Goal: Information Seeking & Learning: Learn about a topic

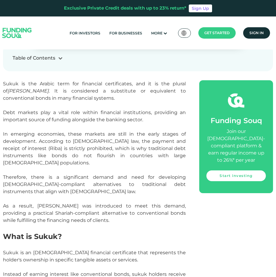
scroll to position [389, 0]
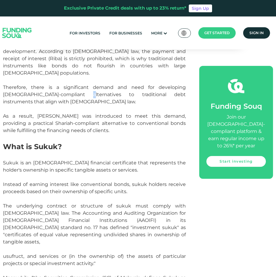
click at [52, 86] on span "Therefore, there is a significant demand and need for developing [DEMOGRAPHIC_D…" at bounding box center [94, 94] width 183 height 20
drag, startPoint x: 16, startPoint y: 94, endPoint x: 11, endPoint y: 94, distance: 4.8
click at [15, 94] on p "Therefore, there is a significant demand and need for developing [DEMOGRAPHIC_D…" at bounding box center [94, 95] width 183 height 22
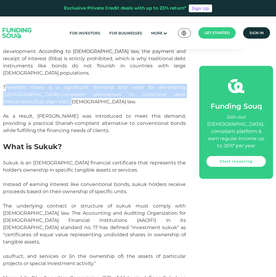
drag, startPoint x: 10, startPoint y: 94, endPoint x: 3, endPoint y: 80, distance: 15.5
click at [3, 84] on span "Therefore, there is a significant demand and need for developing [DEMOGRAPHIC_D…" at bounding box center [94, 94] width 183 height 20
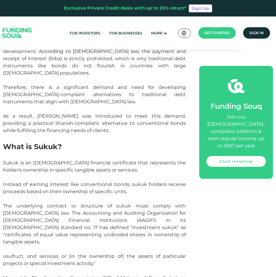
click at [9, 113] on span "As a result, [PERSON_NAME] was introduced to meet this demand, providing a prac…" at bounding box center [94, 123] width 183 height 20
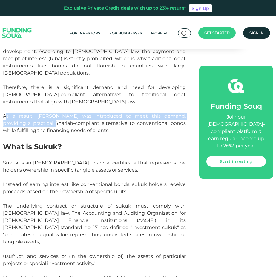
drag, startPoint x: 4, startPoint y: 110, endPoint x: 42, endPoint y: 114, distance: 37.9
click at [42, 114] on span "As a result, [PERSON_NAME] was introduced to meet this demand, providing a prac…" at bounding box center [94, 123] width 183 height 20
click at [72, 121] on span "As a result, [PERSON_NAME] was introduced to meet this demand, providing a prac…" at bounding box center [94, 123] width 183 height 20
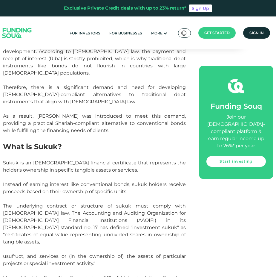
scroll to position [419, 0]
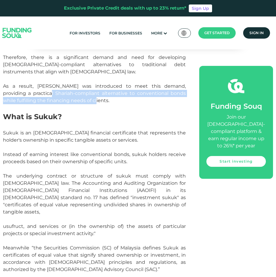
drag, startPoint x: 78, startPoint y: 94, endPoint x: 38, endPoint y: 83, distance: 42.2
click at [38, 83] on p "As a result, [PERSON_NAME] was introduced to meet this demand, providing a prac…" at bounding box center [94, 94] width 183 height 22
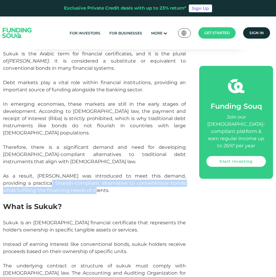
click at [89, 136] on p at bounding box center [94, 139] width 183 height 7
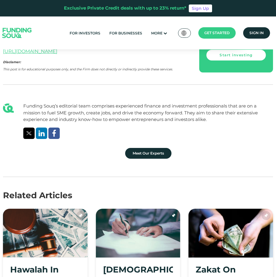
scroll to position [2184, 0]
